Goal: Use online tool/utility: Utilize a website feature to perform a specific function

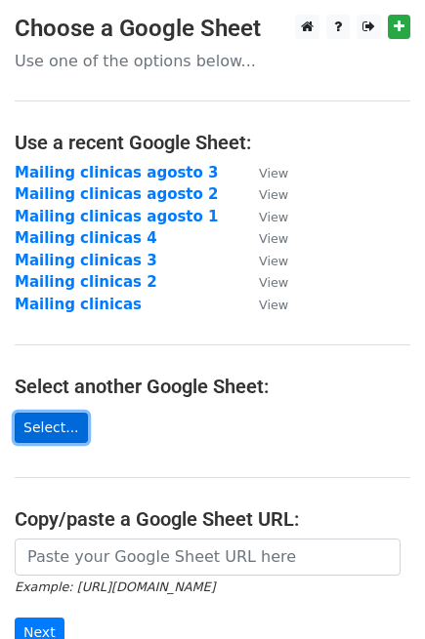
click at [48, 437] on link "Select..." at bounding box center [51, 428] width 73 height 30
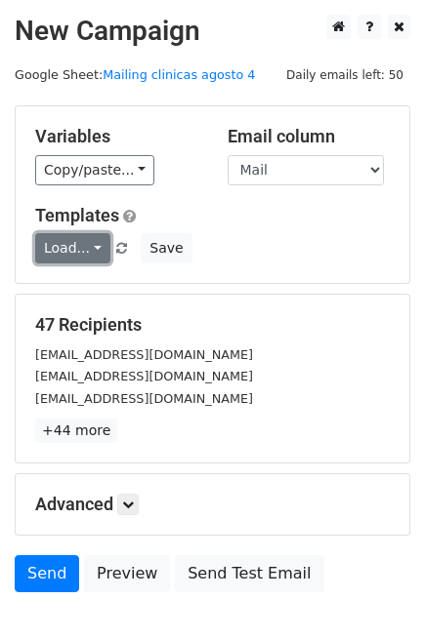
click at [84, 249] on link "Load..." at bounding box center [72, 248] width 75 height 30
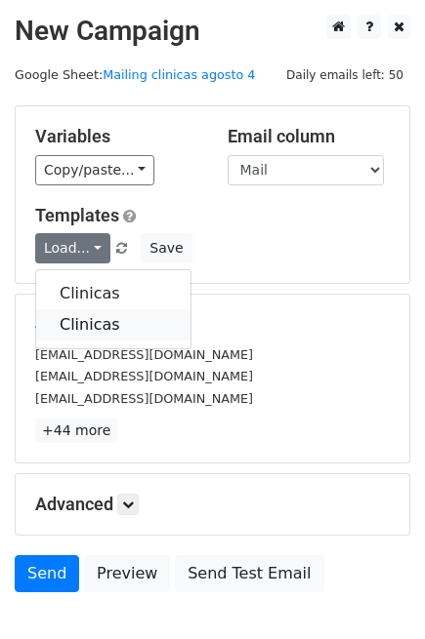
click at [110, 324] on link "Clinicas" at bounding box center [113, 324] width 154 height 31
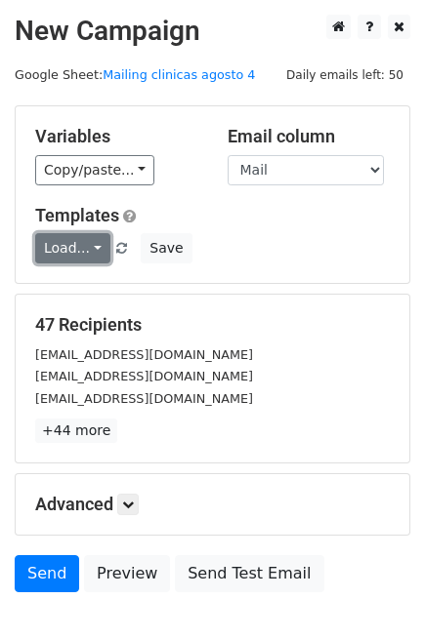
click at [89, 250] on link "Load..." at bounding box center [72, 248] width 75 height 30
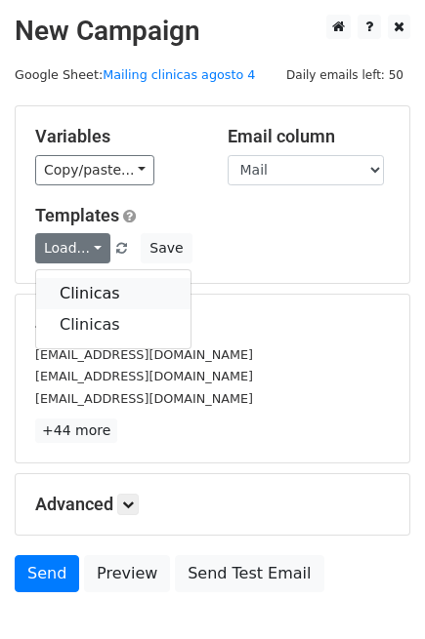
click at [86, 290] on link "Clinicas" at bounding box center [113, 293] width 154 height 31
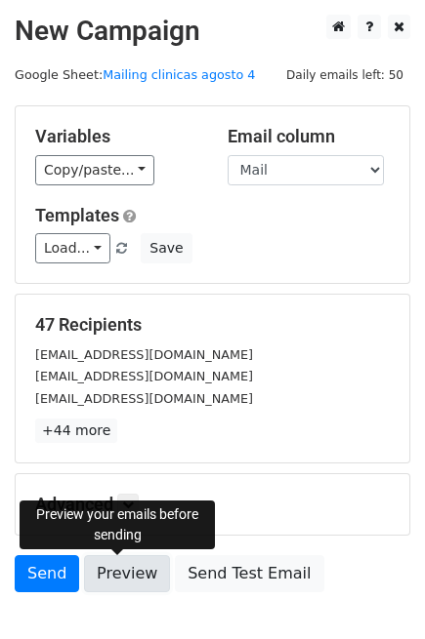
click at [121, 568] on link "Preview" at bounding box center [127, 574] width 86 height 37
